Goal: Transaction & Acquisition: Purchase product/service

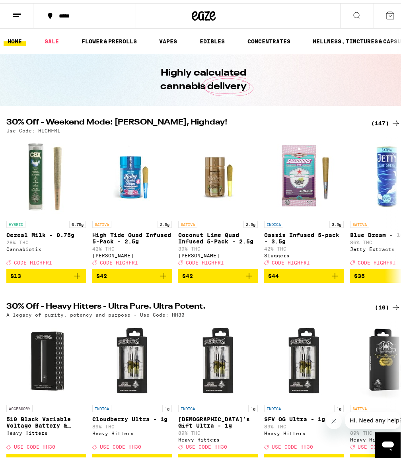
drag, startPoint x: 238, startPoint y: 121, endPoint x: 270, endPoint y: 119, distance: 32.3
click at [379, 118] on div "(147)" at bounding box center [385, 120] width 29 height 10
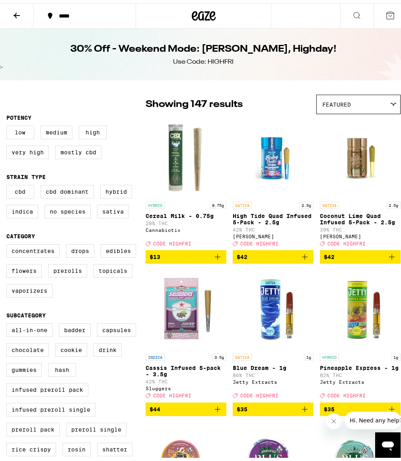
click at [63, 11] on div "*****" at bounding box center [89, 13] width 68 height 6
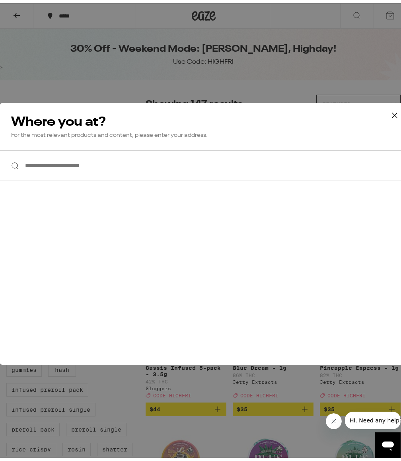
click at [71, 167] on input "**********" at bounding box center [203, 162] width 407 height 31
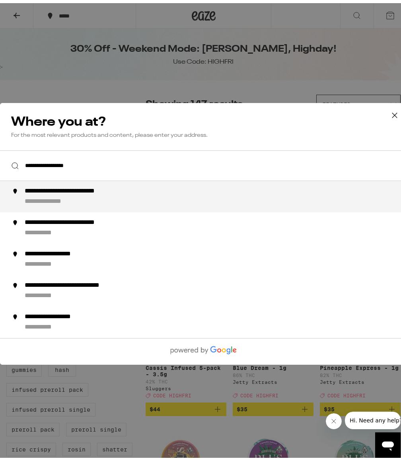
click at [89, 200] on div "**********" at bounding box center [220, 193] width 390 height 19
type input "**********"
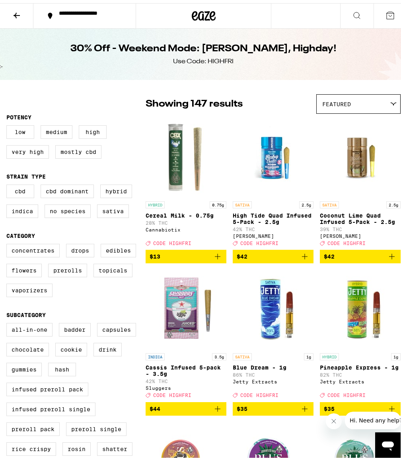
drag, startPoint x: 227, startPoint y: 28, endPoint x: 359, endPoint y: 35, distance: 132.3
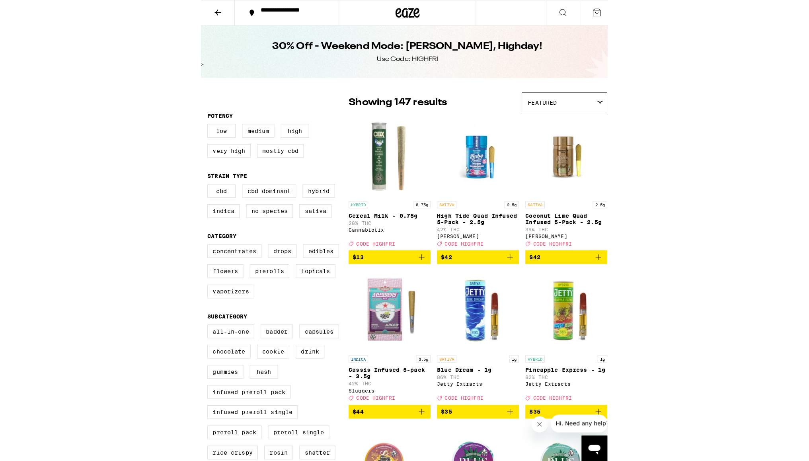
scroll to position [1, 0]
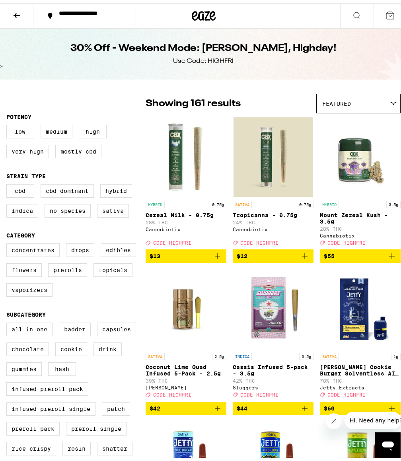
click at [386, 12] on icon at bounding box center [391, 13] width 10 height 10
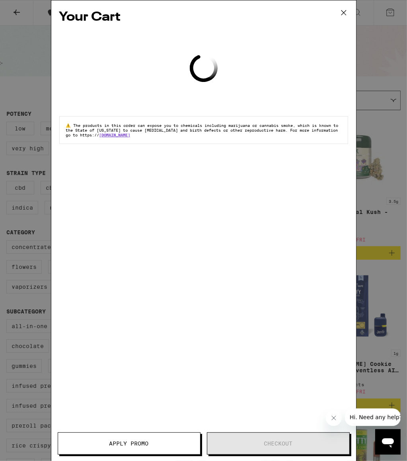
click at [342, 10] on icon at bounding box center [344, 13] width 12 height 12
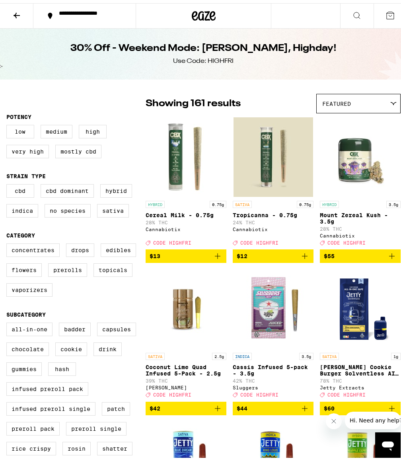
click at [307, 17] on div "**********" at bounding box center [203, 12] width 407 height 25
click at [287, 8] on div "**********" at bounding box center [203, 12] width 407 height 25
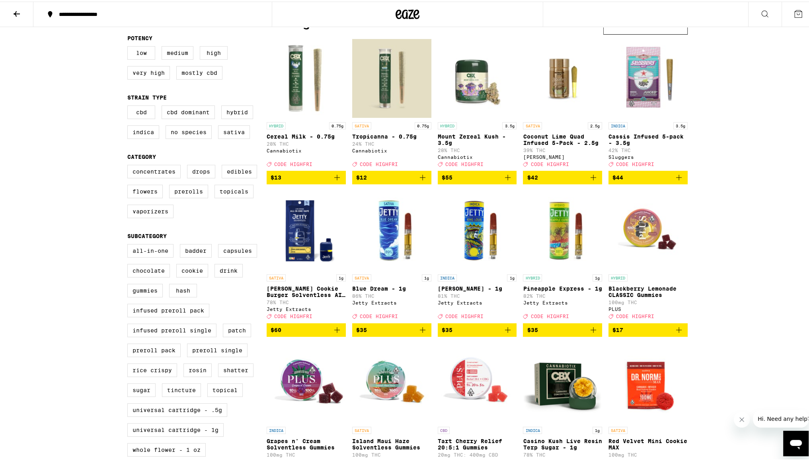
scroll to position [80, 0]
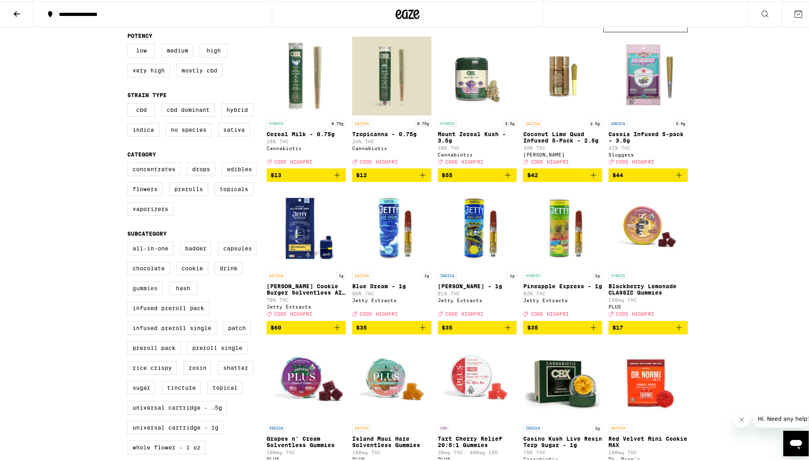
click at [137, 292] on label "Gummies" at bounding box center [144, 287] width 35 height 14
click at [129, 242] on input "Gummies" at bounding box center [129, 241] width 0 height 0
checkbox input "true"
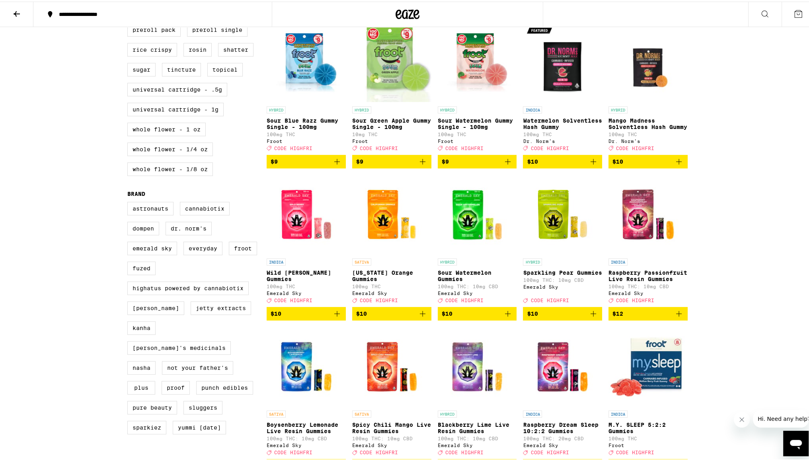
scroll to position [399, 0]
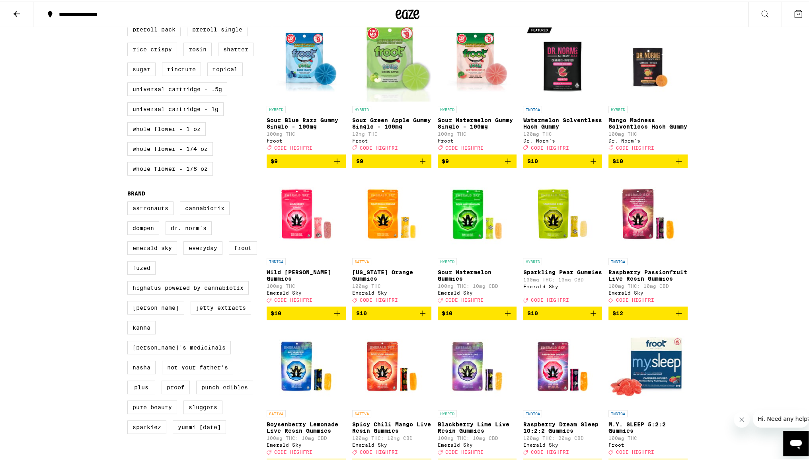
click at [332, 316] on icon "Add to bag" at bounding box center [337, 312] width 10 height 10
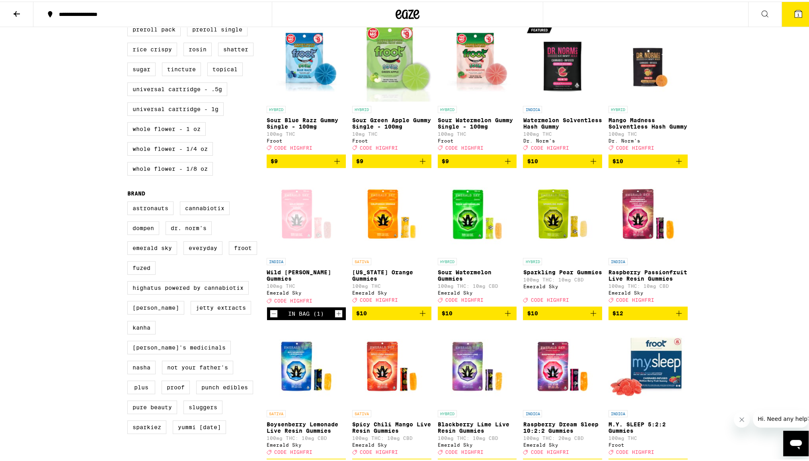
scroll to position [424, 0]
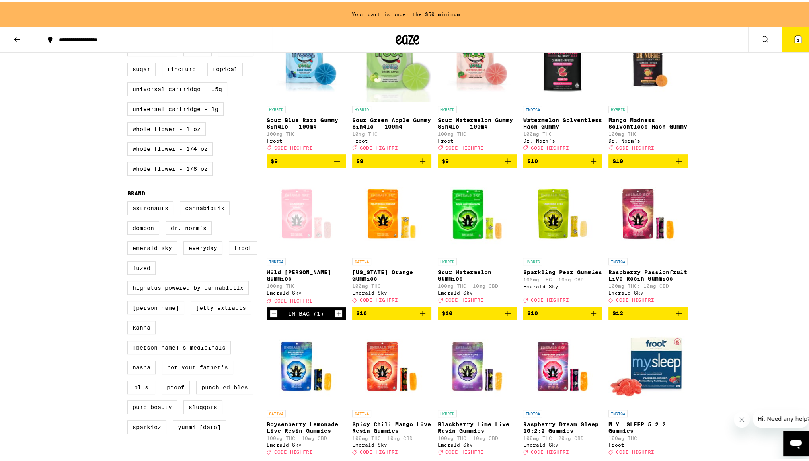
click at [335, 317] on icon "Increment" at bounding box center [338, 312] width 7 height 10
click at [504, 316] on icon "Add to bag" at bounding box center [508, 312] width 10 height 10
click at [506, 317] on icon "Increment" at bounding box center [509, 312] width 7 height 10
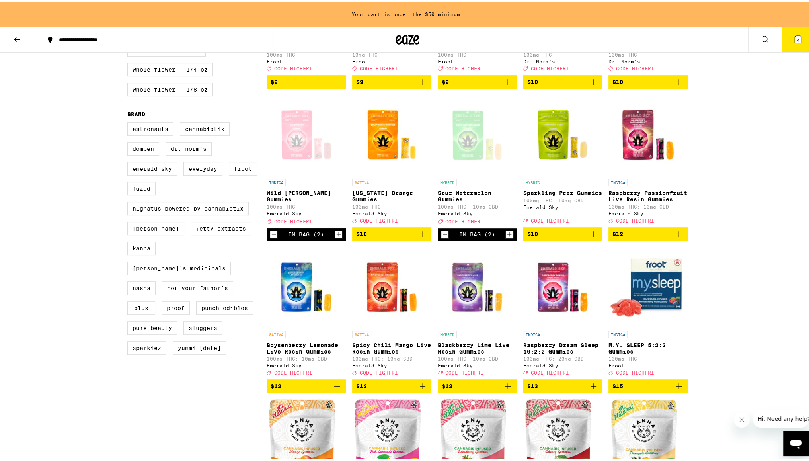
scroll to position [504, 0]
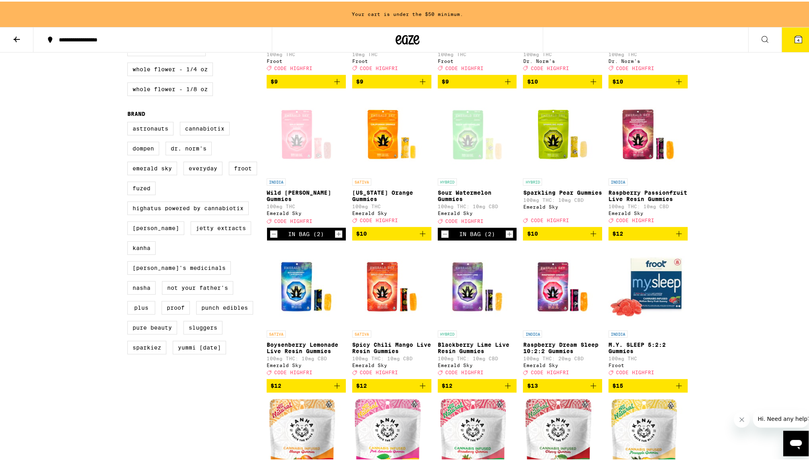
click at [336, 389] on icon "Add to bag" at bounding box center [337, 384] width 10 height 10
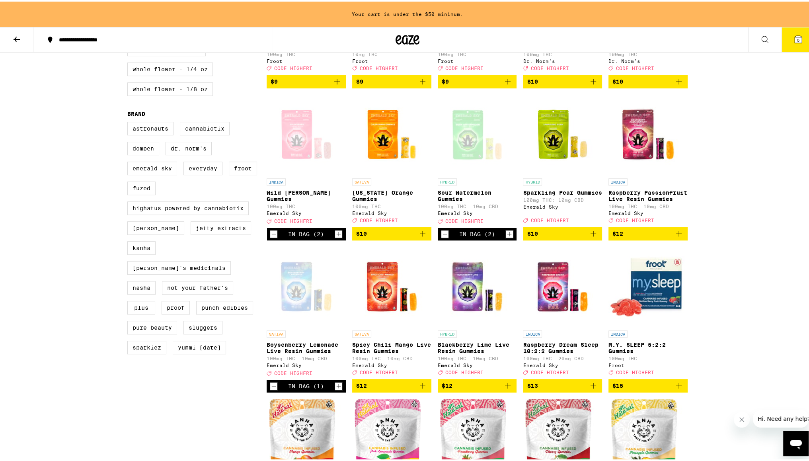
click at [337, 387] on icon "Increment" at bounding box center [339, 385] width 4 height 4
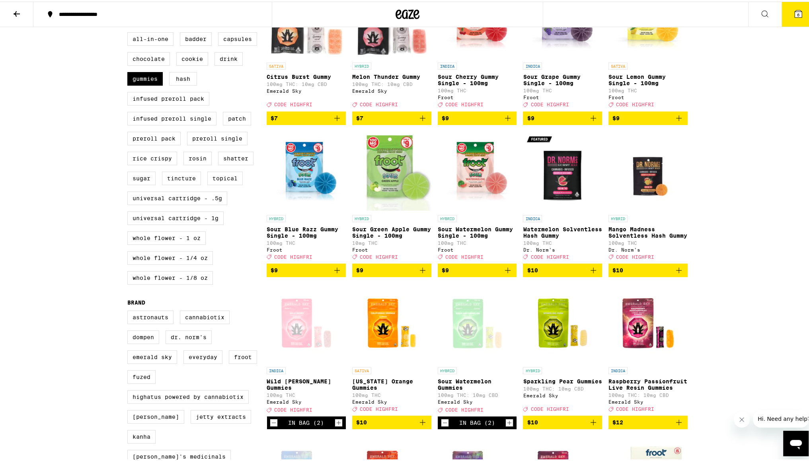
scroll to position [200, 0]
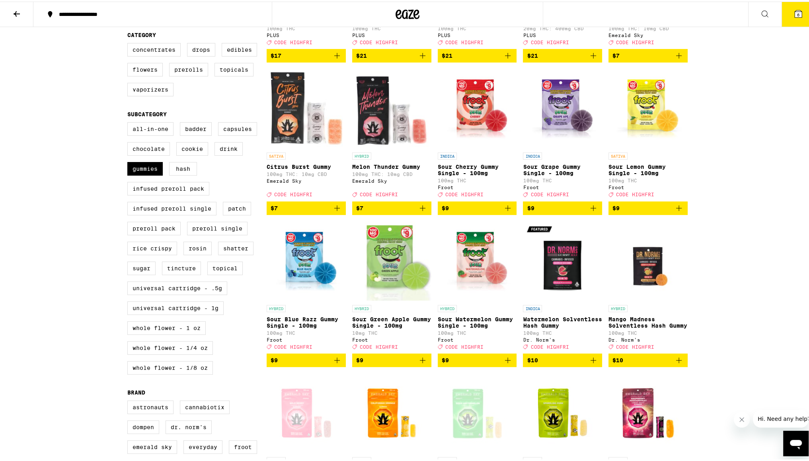
click at [775, 14] on button "6" at bounding box center [798, 12] width 33 height 25
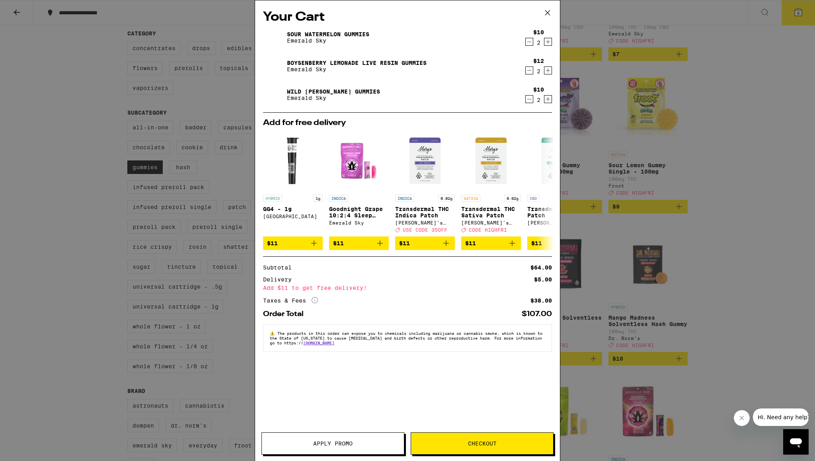
click at [354, 436] on button "Apply Promo" at bounding box center [333, 443] width 143 height 22
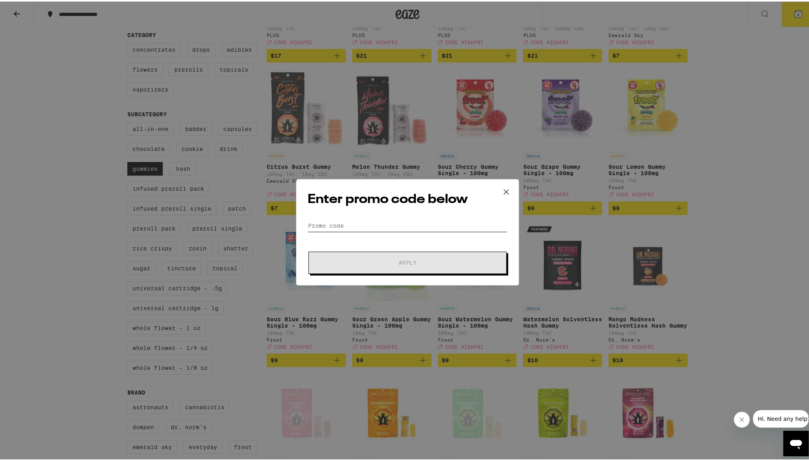
click at [342, 219] on input "Promo Code" at bounding box center [408, 224] width 200 height 12
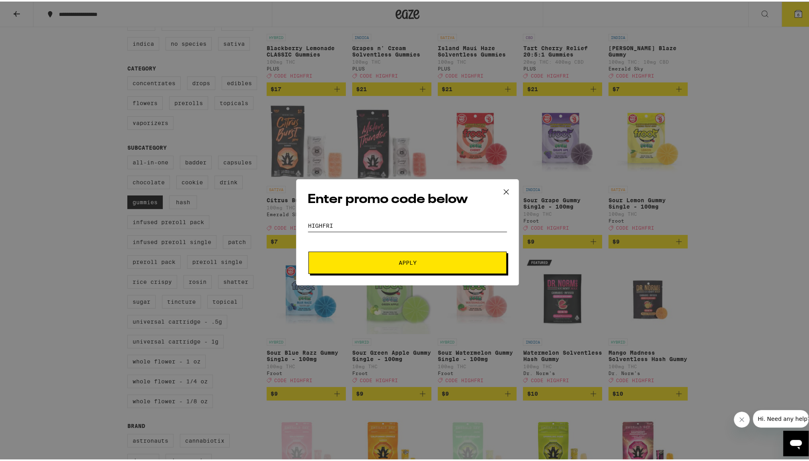
scroll to position [160, 0]
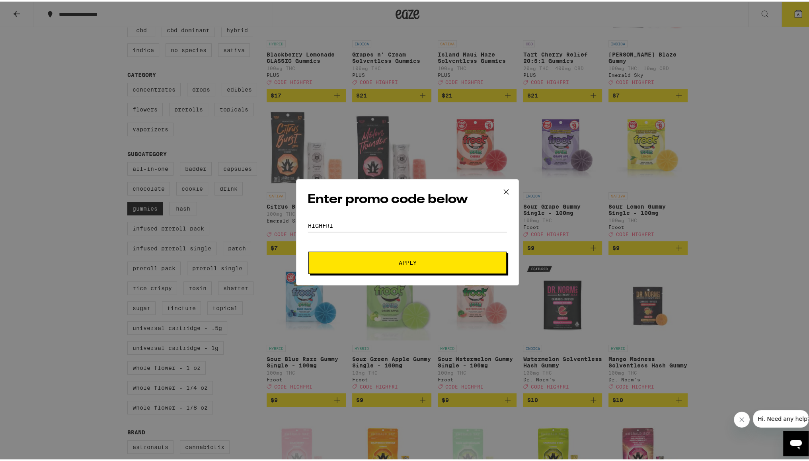
type input "HighFri"
click at [383, 262] on span "Apply" at bounding box center [407, 261] width 143 height 6
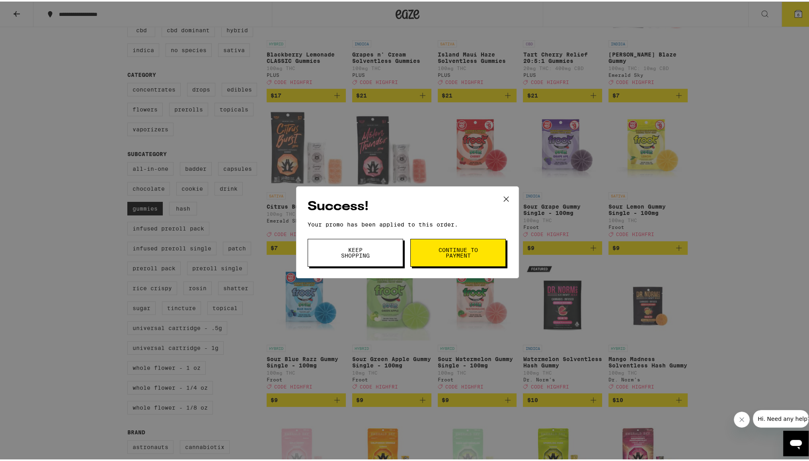
click at [360, 253] on span "Keep Shopping" at bounding box center [355, 251] width 41 height 11
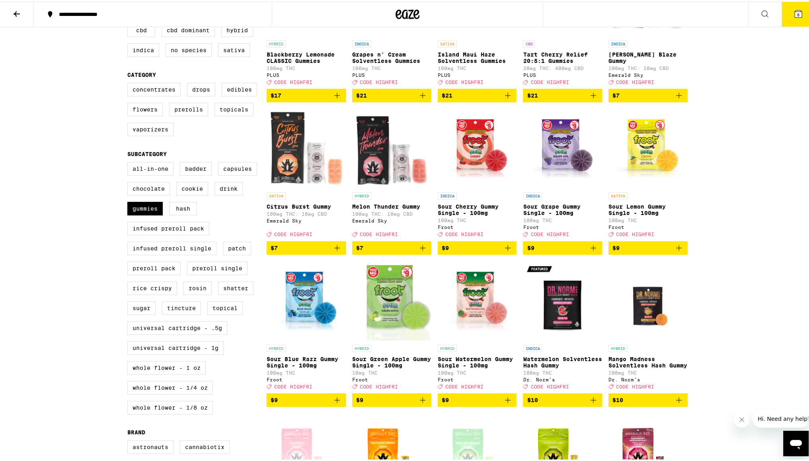
click at [775, 14] on icon at bounding box center [798, 12] width 7 height 7
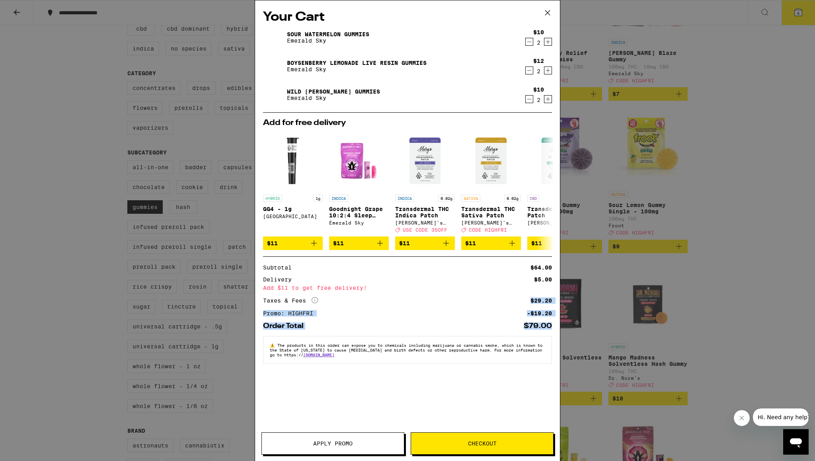
drag, startPoint x: 529, startPoint y: 304, endPoint x: 552, endPoint y: 328, distance: 33.2
click at [552, 328] on div "Subtotal $64.00 Delivery $5.00 Add $11 to get free delivery! Taxes & Fees More …" at bounding box center [407, 292] width 289 height 73
click at [516, 383] on div "Your Cart Sour Watermelon Gummies Emerald Sky $10 2 Boysenberry Lemonade Live R…" at bounding box center [407, 218] width 305 height 437
click at [544, 11] on icon at bounding box center [548, 13] width 12 height 12
